Goal: Task Accomplishment & Management: Use online tool/utility

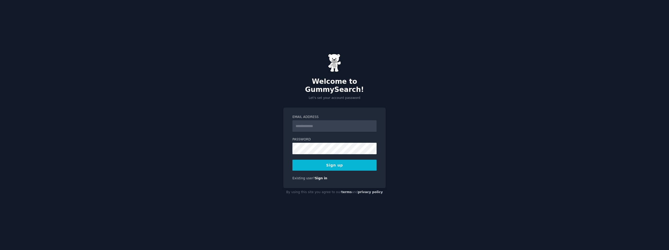
click at [314, 124] on input "Email Address" at bounding box center [335, 127] width 84 height 12
type input "**********"
click at [352, 160] on button "Sign up" at bounding box center [335, 165] width 84 height 11
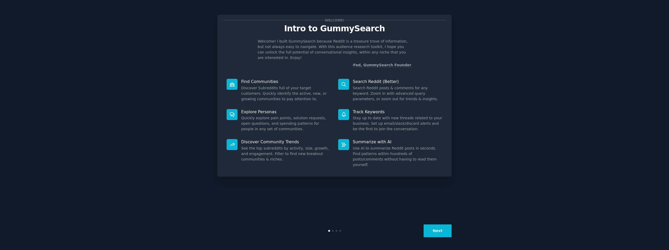
click at [375, 203] on div "Welcome! Intro to GummySearch Welcome! I built GummySearch because Reddit is a …" at bounding box center [334, 125] width 234 height 236
click at [439, 233] on button "Next" at bounding box center [438, 231] width 28 height 13
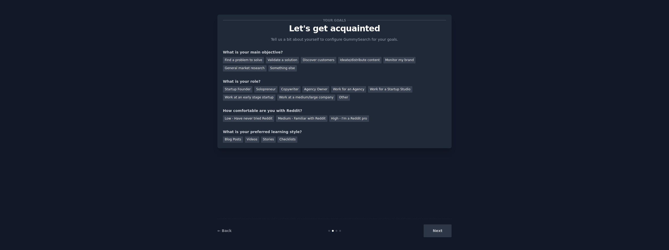
click at [440, 232] on div "Next" at bounding box center [413, 231] width 78 height 13
click at [245, 61] on div "Find a problem to solve" at bounding box center [243, 60] width 41 height 7
click at [314, 60] on div "Discover customers" at bounding box center [318, 60] width 35 height 7
click at [254, 59] on div "Find a problem to solve" at bounding box center [243, 60] width 41 height 7
click at [260, 88] on div "Solopreneur" at bounding box center [265, 89] width 23 height 7
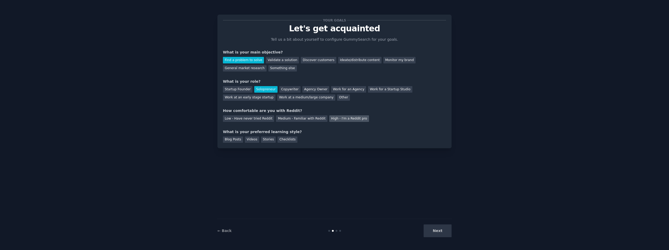
click at [341, 118] on div "High - I'm a Reddit pro" at bounding box center [349, 119] width 40 height 7
click at [231, 140] on div "Blog Posts" at bounding box center [233, 140] width 20 height 7
click at [443, 234] on button "Next" at bounding box center [438, 231] width 28 height 13
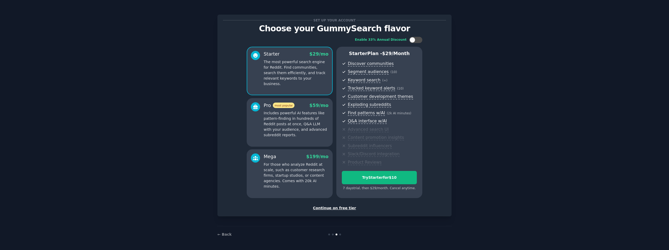
click at [339, 208] on div "Continue on free tier" at bounding box center [334, 208] width 223 height 5
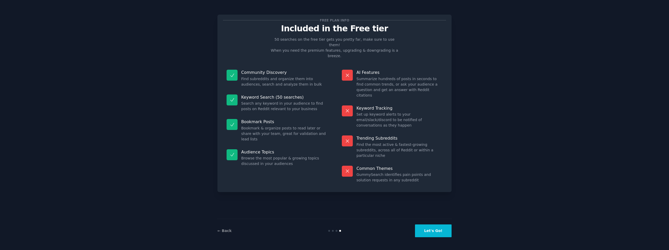
click at [432, 230] on button "Let's Go!" at bounding box center [433, 231] width 37 height 13
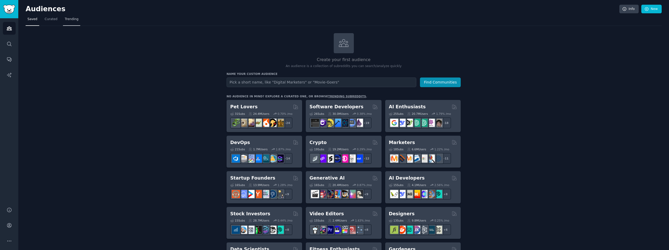
click at [73, 19] on span "Trending" at bounding box center [72, 19] width 14 height 5
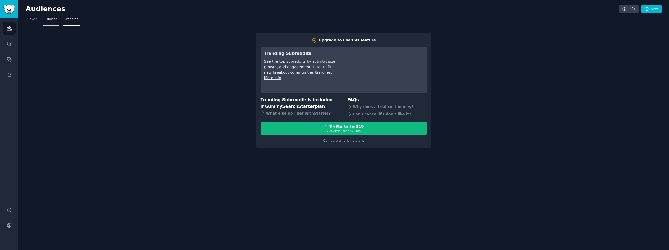
click at [54, 20] on span "Curated" at bounding box center [51, 19] width 13 height 5
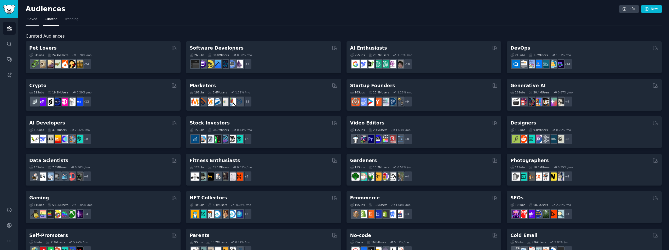
click at [31, 20] on span "Saved" at bounding box center [32, 19] width 10 height 5
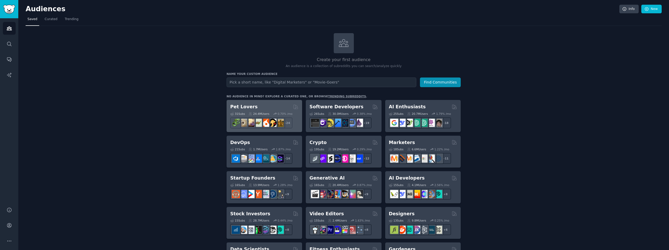
click at [243, 106] on h2 "Pet Lovers" at bounding box center [243, 107] width 27 height 7
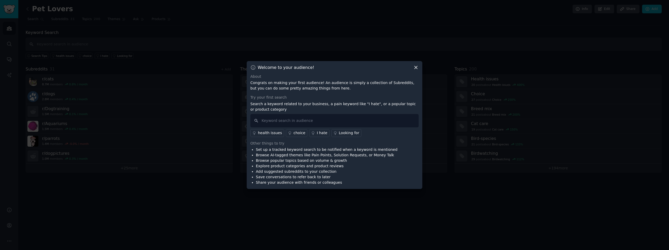
click at [417, 67] on icon at bounding box center [415, 67] width 5 height 5
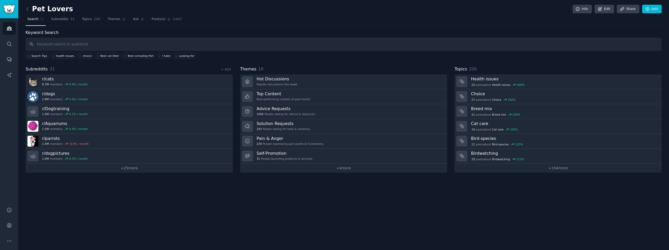
click at [370, 17] on nav "Search Subreddits 31 Topics 200 Themes Ask Products 1462" at bounding box center [344, 20] width 636 height 11
